Goal: Information Seeking & Learning: Check status

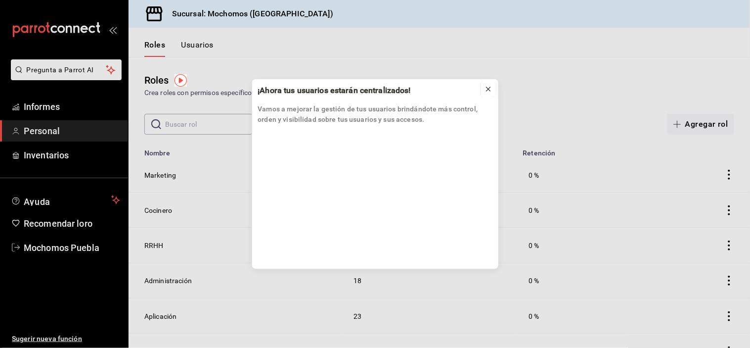
click at [493, 88] on button at bounding box center [489, 89] width 16 height 16
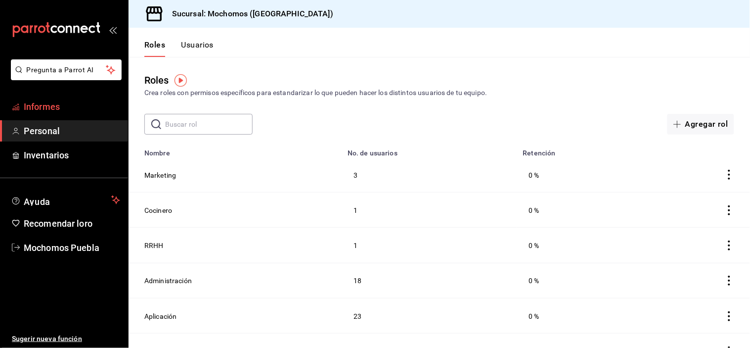
click at [32, 106] on font "Informes" at bounding box center [42, 106] width 36 height 10
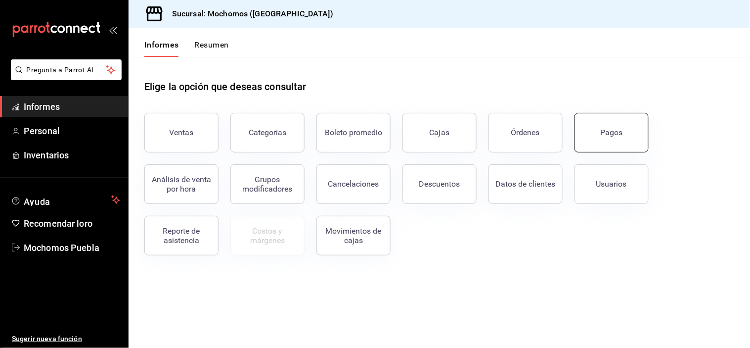
click at [637, 123] on button "Pagos" at bounding box center [612, 133] width 74 height 40
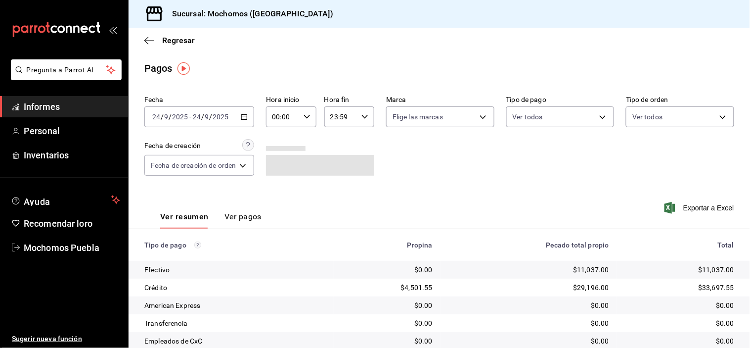
click at [306, 115] on icon "button" at bounding box center [307, 116] width 7 height 7
click at [277, 151] on font "05" at bounding box center [280, 151] width 8 height 8
type input "05:00"
click at [421, 154] on div at bounding box center [375, 174] width 750 height 348
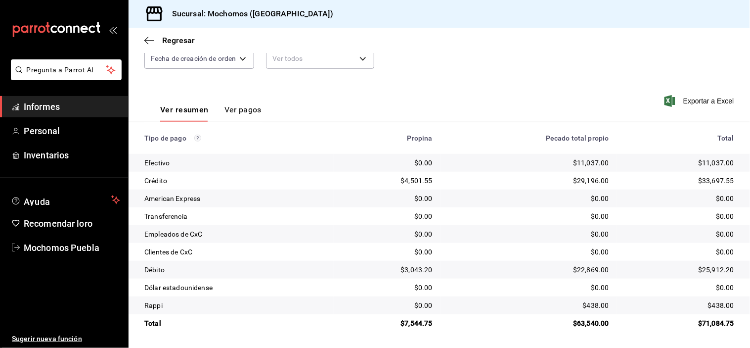
scroll to position [52, 0]
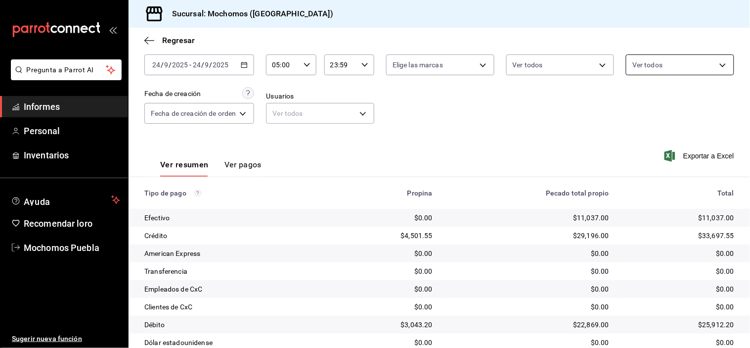
click at [694, 58] on body "Pregunta a Parrot AI Informes Personal Inventarios Ayuda Recomendar loro Mochom…" at bounding box center [375, 174] width 750 height 348
click at [630, 102] on input "checkbox" at bounding box center [631, 103] width 9 height 9
checkbox input "true"
type input "c7bc0ce2-274d-49fd-89f5-4bcf8044acf9,c9e91c43-775f-4cd6-ac16-cfdc9e5fd636,e77b1…"
checkbox input "true"
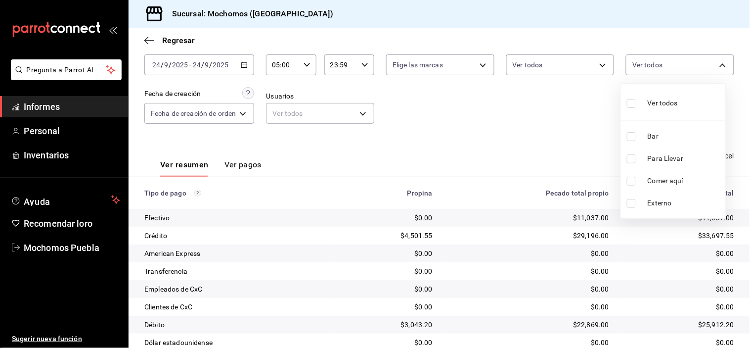
checkbox input "true"
click at [632, 135] on input "checkbox" at bounding box center [631, 136] width 9 height 9
checkbox input "false"
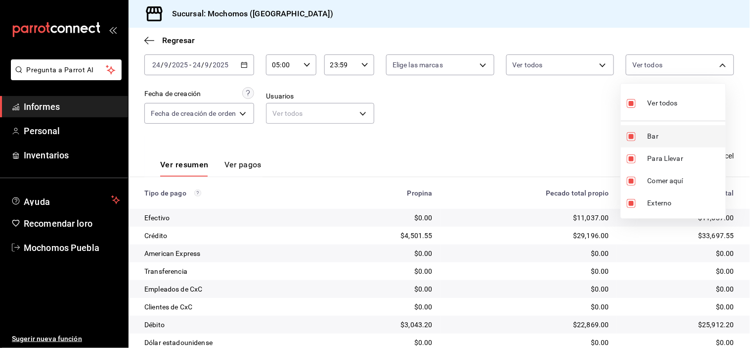
type input "c9e91c43-775f-4cd6-ac16-cfdc9e5fd636,e77b1244-dd56-4ae6-90a6-fad4c81c99f8,EXTER…"
checkbox input "false"
click at [602, 131] on div at bounding box center [375, 174] width 750 height 348
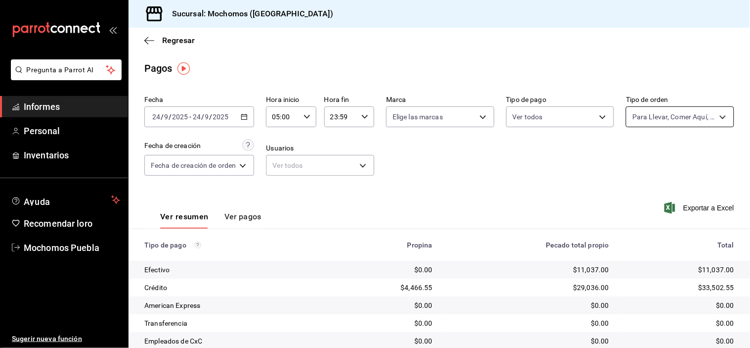
click at [663, 112] on body "Pregunta a Parrot AI Informes Personal Inventarios Ayuda Recomendar loro Mochom…" at bounding box center [375, 174] width 750 height 348
click at [635, 156] on input "checkbox" at bounding box center [631, 155] width 9 height 9
checkbox input "true"
type input "c7bc0ce2-274d-49fd-89f5-4bcf8044acf9,c9e91c43-775f-4cd6-ac16-cfdc9e5fd636,e77b1…"
checkbox input "true"
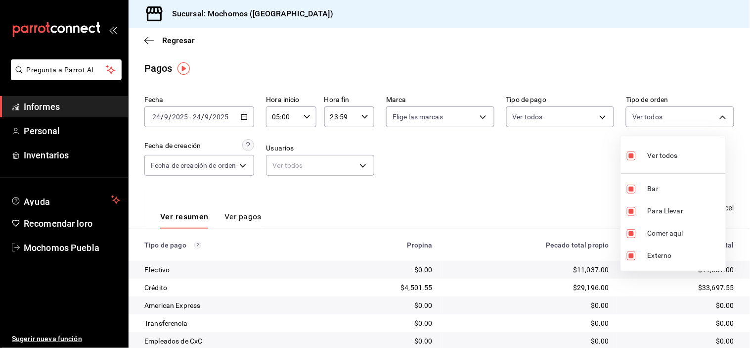
click at [574, 162] on div at bounding box center [375, 174] width 750 height 348
click at [307, 107] on div "05:00 Hora inicio" at bounding box center [291, 116] width 50 height 21
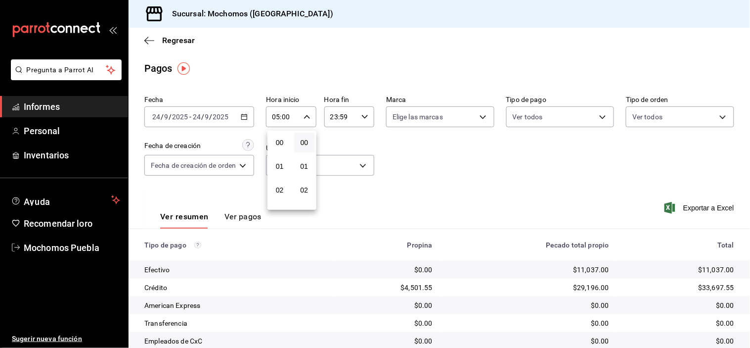
scroll to position [117, 0]
click at [275, 161] on button "06" at bounding box center [280, 168] width 21 height 20
type input "06:00"
click at [451, 165] on div at bounding box center [375, 174] width 750 height 348
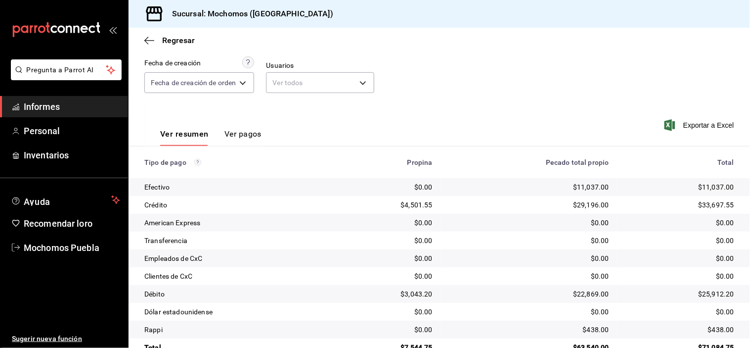
scroll to position [107, 0]
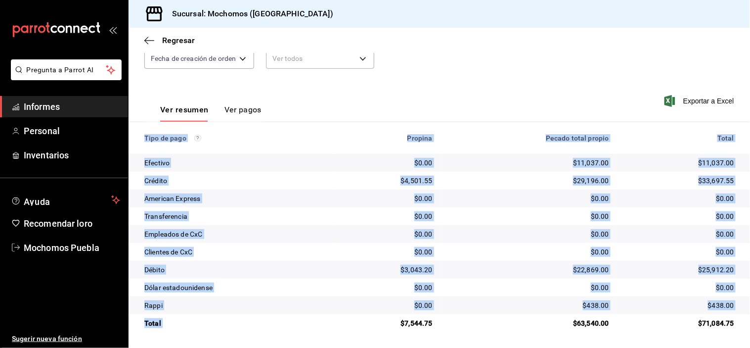
drag, startPoint x: 401, startPoint y: 324, endPoint x: 445, endPoint y: 334, distance: 45.5
click at [445, 334] on main "Regresar Pagos Fecha 2025-09-24 24 / 9 / 2025 - 2025-09-24 24 / 9 / 2025 Hora i…" at bounding box center [440, 134] width 622 height 427
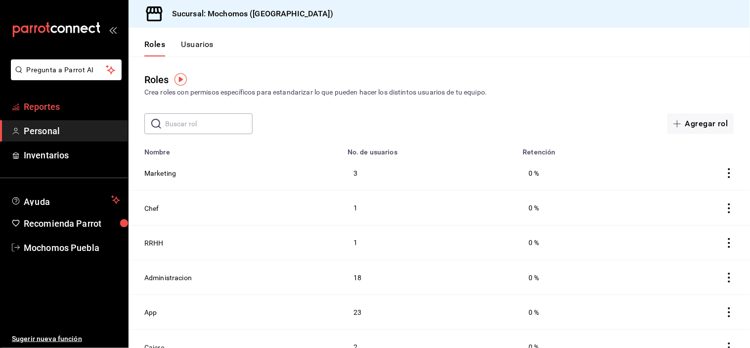
click at [82, 105] on span "Reportes" at bounding box center [72, 106] width 96 height 13
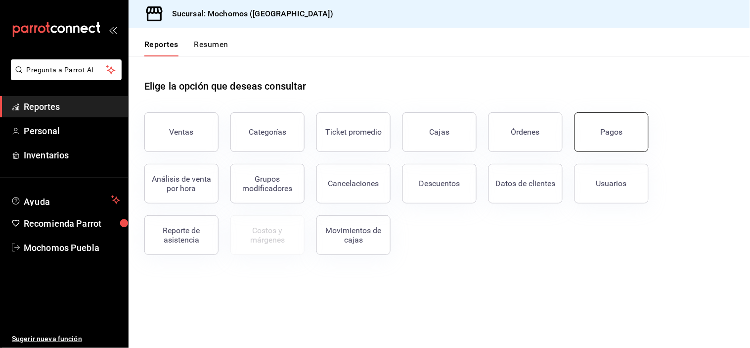
click at [604, 137] on button "Pagos" at bounding box center [612, 132] width 74 height 40
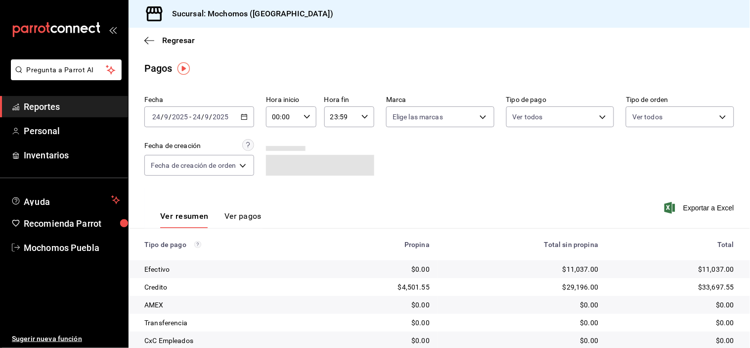
click at [306, 115] on icon "button" at bounding box center [307, 116] width 7 height 7
click at [280, 148] on span "05" at bounding box center [279, 151] width 9 height 8
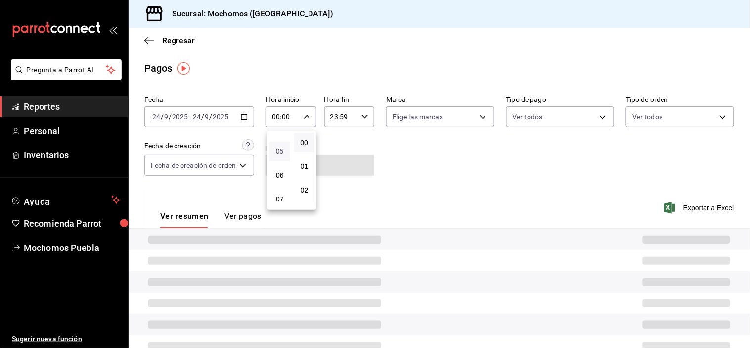
type input "05:00"
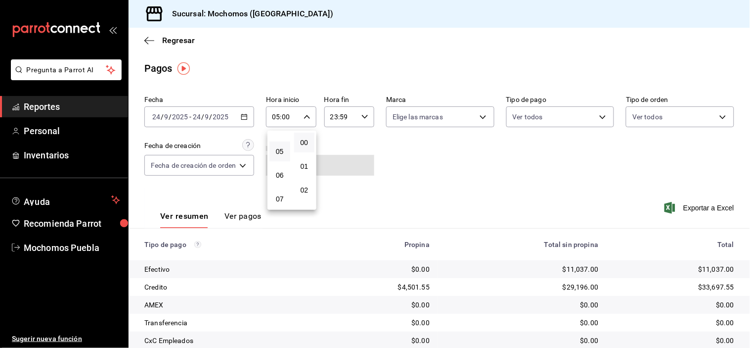
click at [404, 166] on div at bounding box center [375, 174] width 750 height 348
click at [147, 43] on icon "button" at bounding box center [149, 40] width 10 height 9
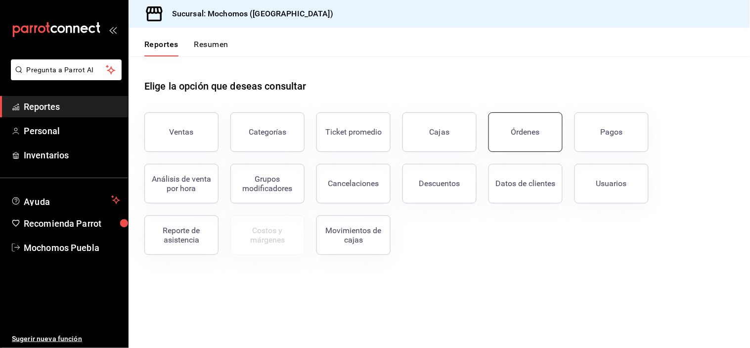
click at [540, 134] on button "Órdenes" at bounding box center [526, 132] width 74 height 40
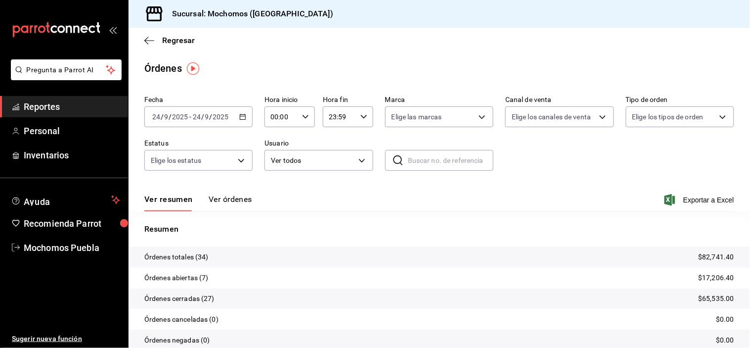
click at [233, 201] on button "Ver órdenes" at bounding box center [231, 202] width 44 height 17
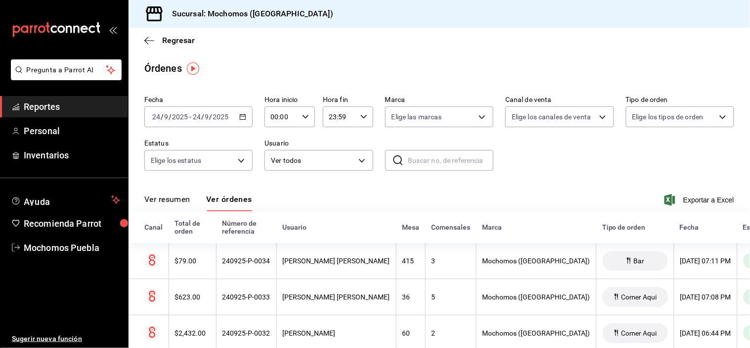
click at [305, 116] on \(Stroke\) "button" at bounding box center [306, 116] width 6 height 3
click at [275, 202] on span "05" at bounding box center [275, 206] width 9 height 8
type input "05:00"
click at [531, 186] on div at bounding box center [375, 174] width 750 height 348
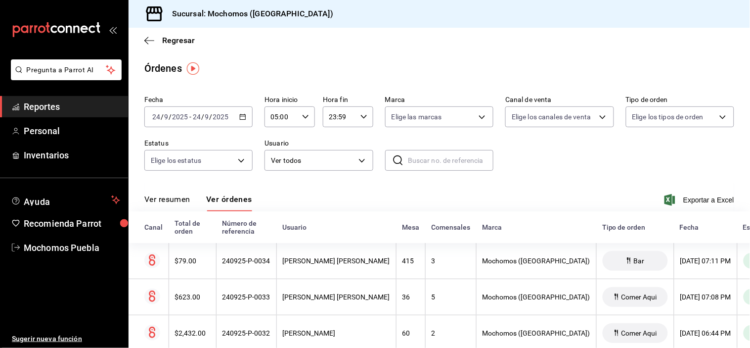
click at [37, 109] on span "Reportes" at bounding box center [72, 106] width 96 height 13
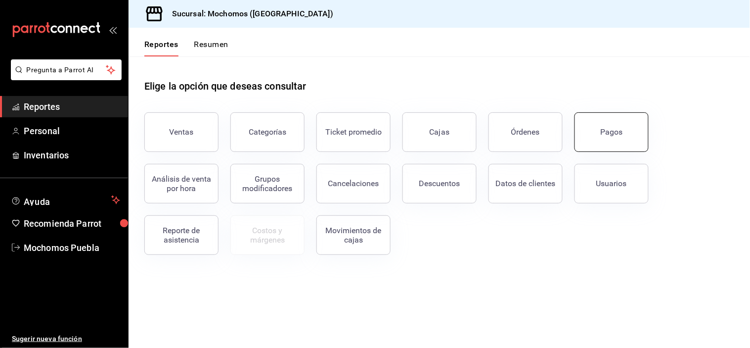
click at [594, 132] on button "Pagos" at bounding box center [612, 132] width 74 height 40
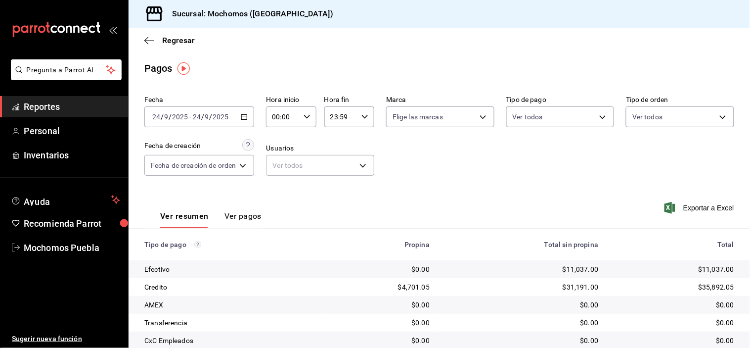
click at [304, 119] on icon "button" at bounding box center [307, 116] width 7 height 7
click at [281, 147] on span "05" at bounding box center [279, 151] width 9 height 8
type input "05:00"
click at [448, 179] on div at bounding box center [375, 174] width 750 height 348
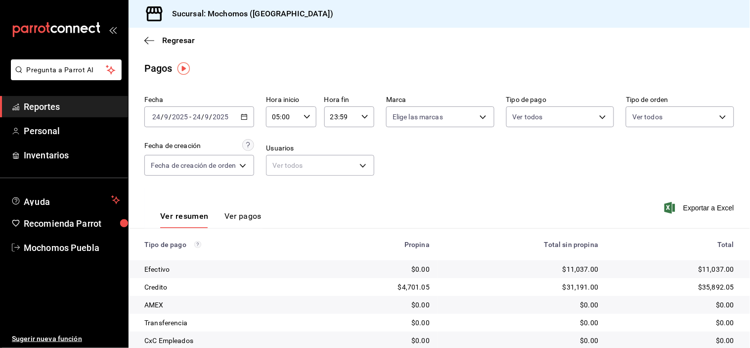
click at [587, 21] on div "Sucursal: Mochomos ([GEOGRAPHIC_DATA])" at bounding box center [440, 14] width 622 height 28
